Goal: Task Accomplishment & Management: Manage account settings

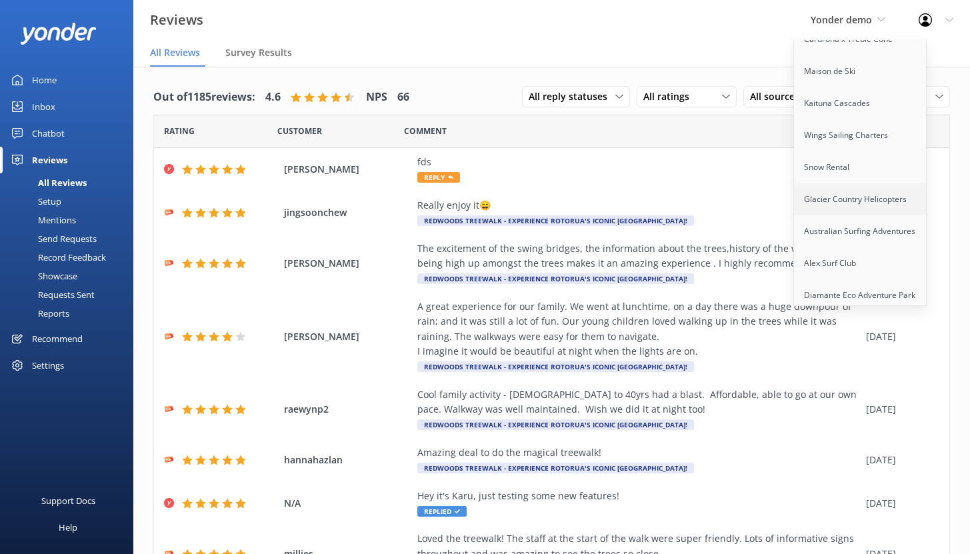
scroll to position [434, 0]
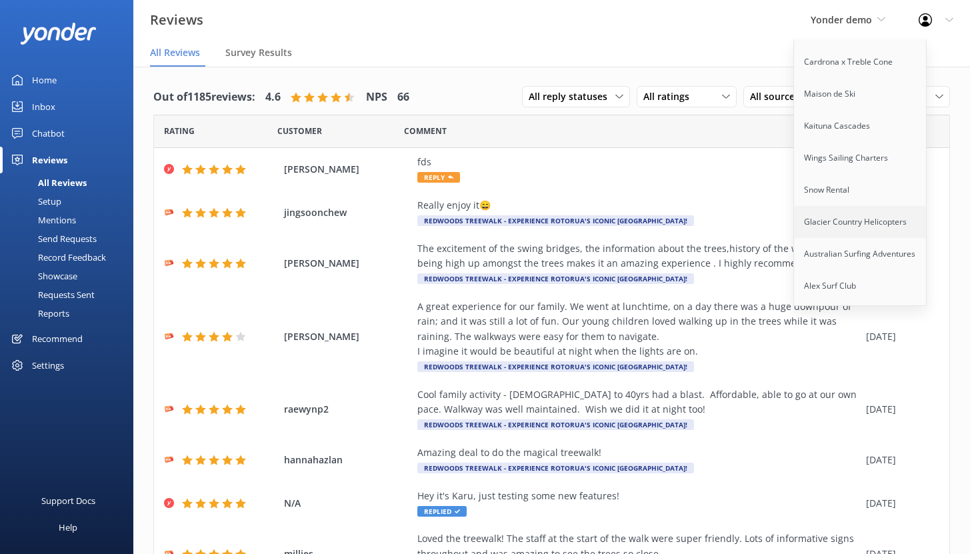
click at [861, 215] on link "Glacier Country Helicopters" at bounding box center [860, 222] width 133 height 32
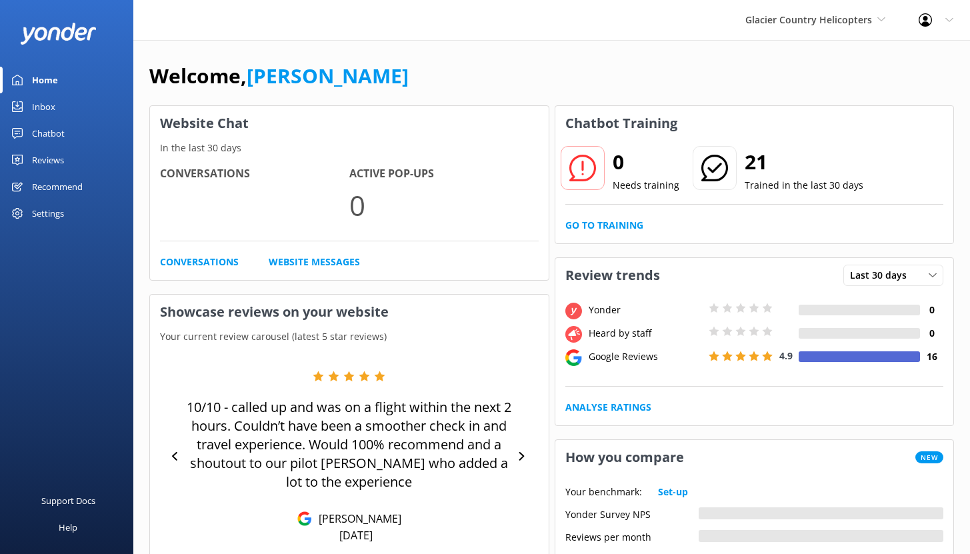
click at [56, 133] on div "Chatbot" at bounding box center [48, 133] width 33 height 27
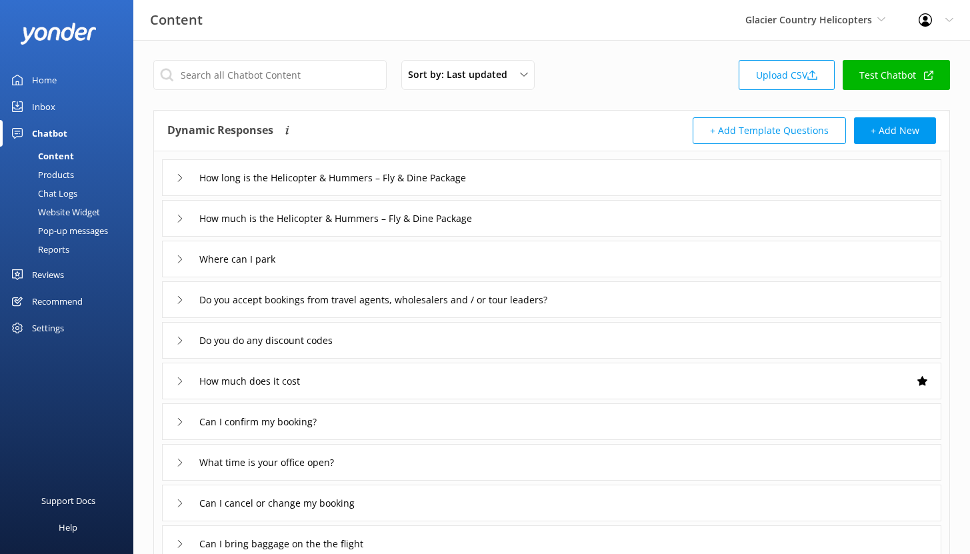
click at [60, 248] on div "Reports" at bounding box center [38, 249] width 61 height 19
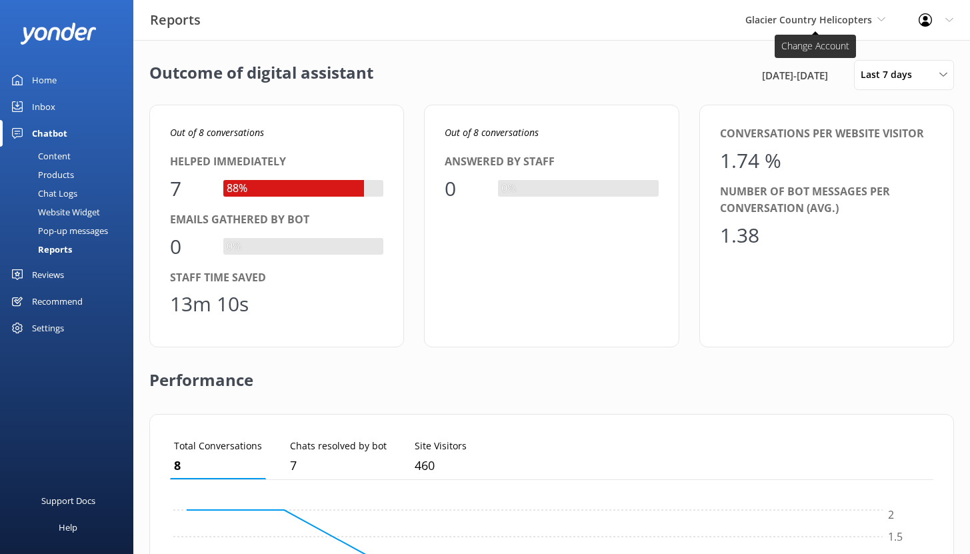
click at [826, 26] on span "Glacier Country Helicopters" at bounding box center [808, 19] width 127 height 13
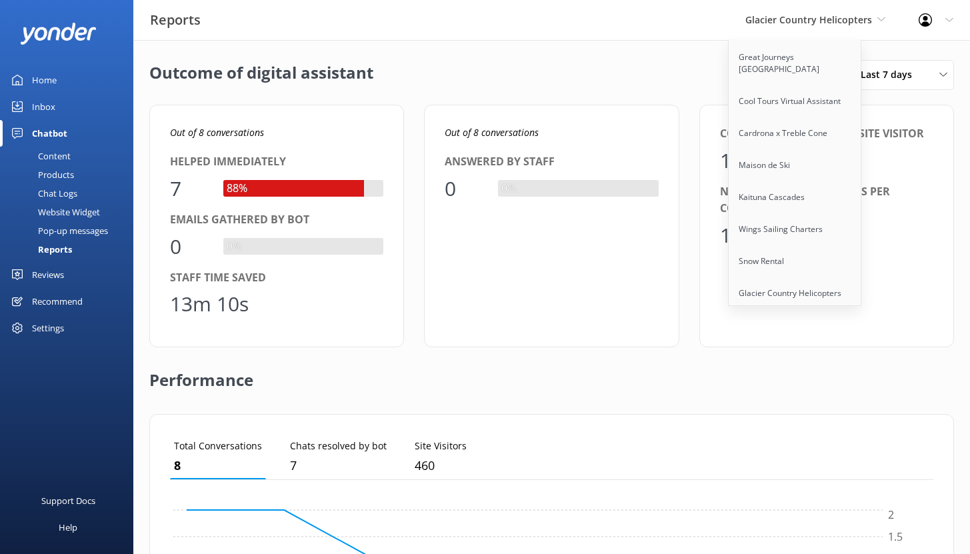
scroll to position [483, 0]
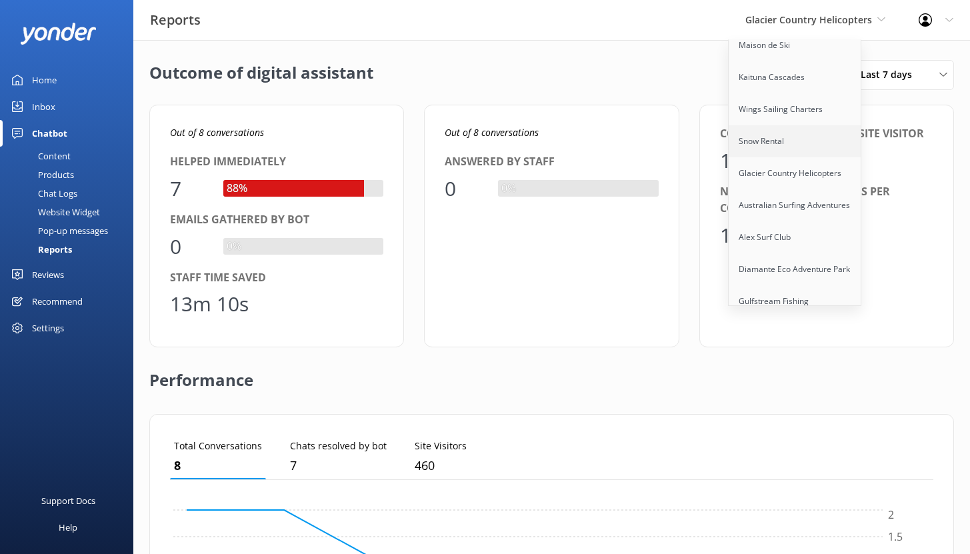
click at [770, 133] on link "Snow Rental" at bounding box center [795, 141] width 133 height 32
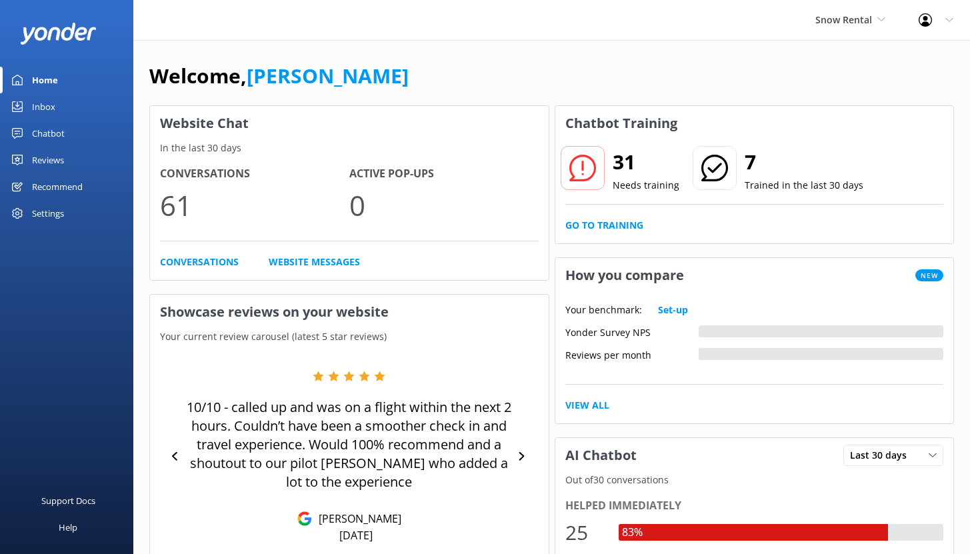
click at [48, 137] on div "Chatbot" at bounding box center [48, 133] width 33 height 27
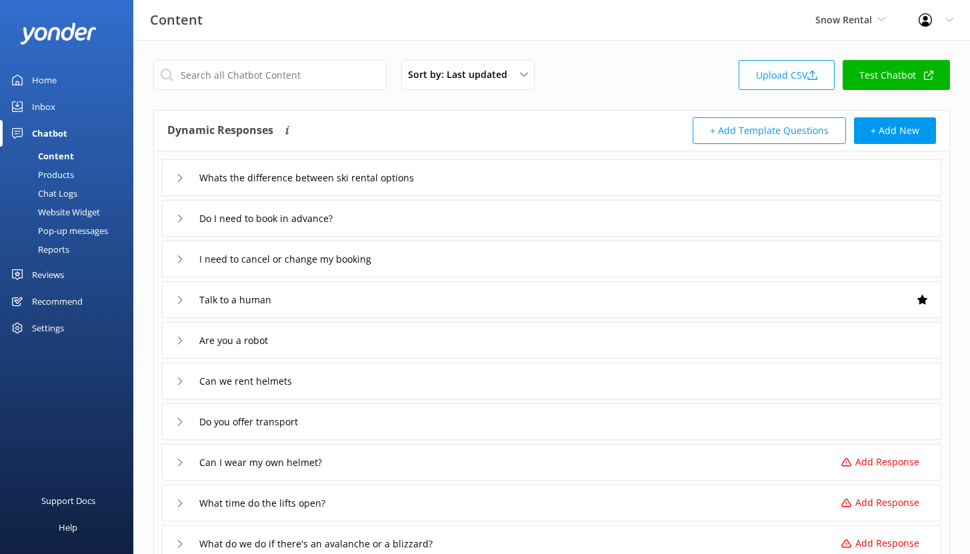
click at [57, 251] on div "Reports" at bounding box center [38, 249] width 61 height 19
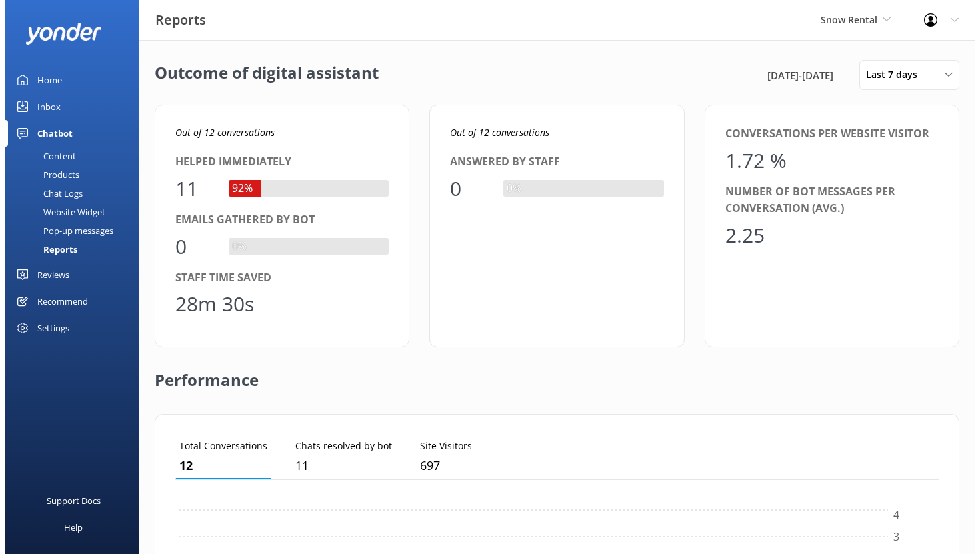
scroll to position [124, 753]
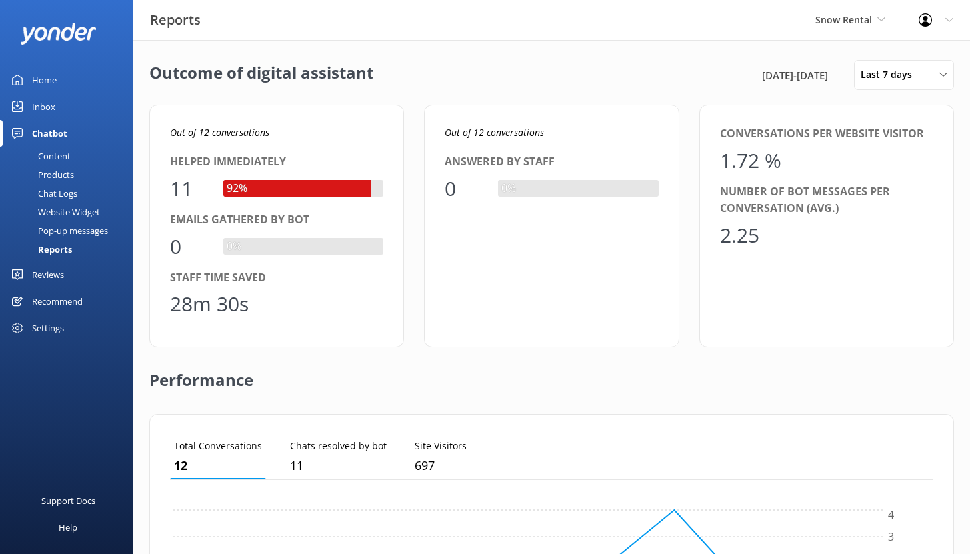
click at [59, 195] on div "Chat Logs" at bounding box center [42, 193] width 69 height 19
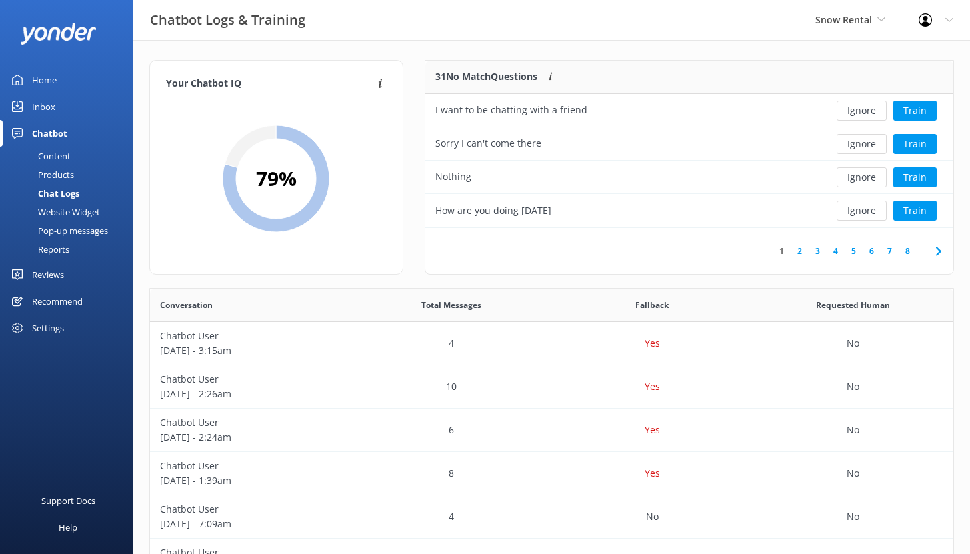
click at [805, 246] on link "2" at bounding box center [800, 251] width 18 height 13
